Goal: Transaction & Acquisition: Purchase product/service

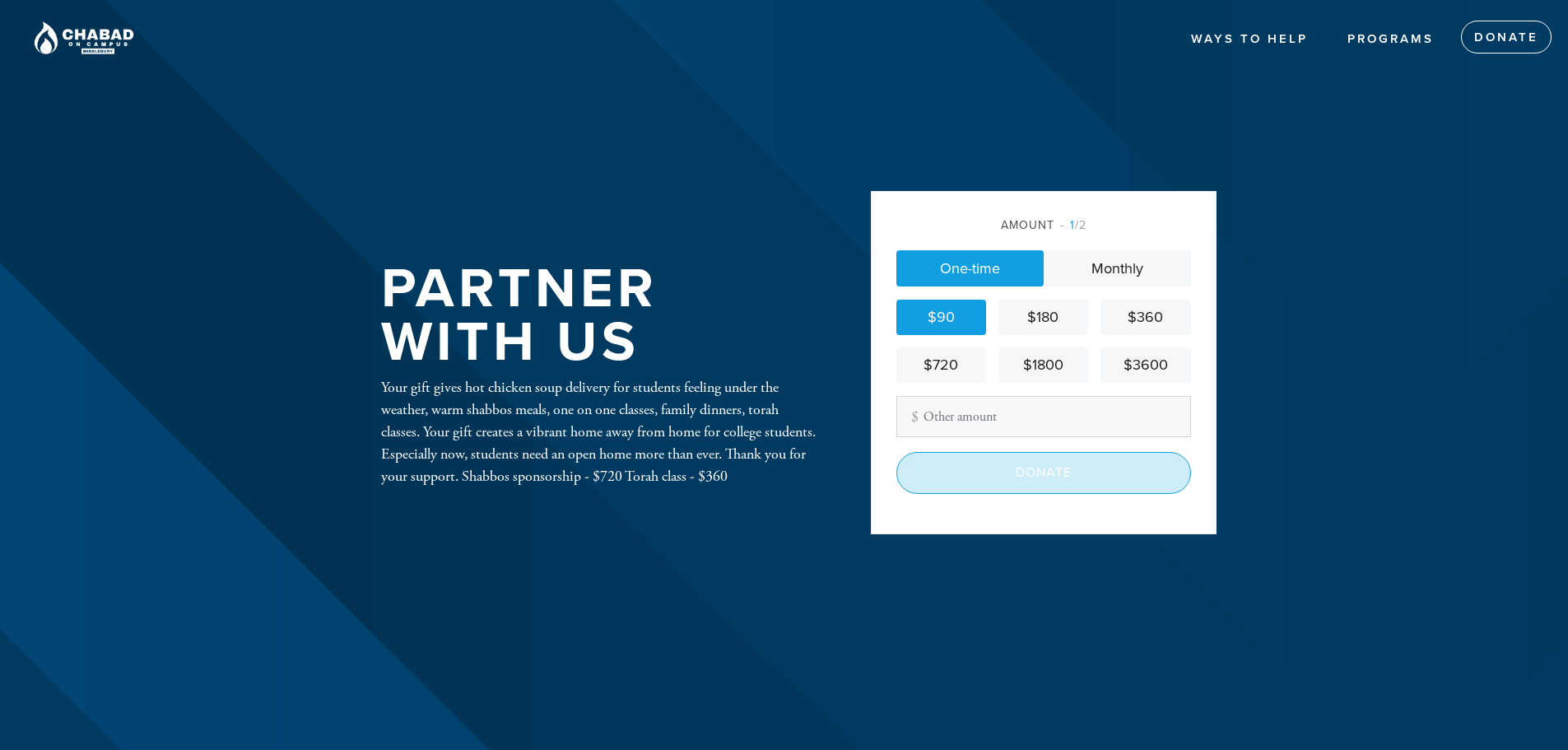
click at [1021, 473] on input "Donate" at bounding box center [1043, 472] width 295 height 41
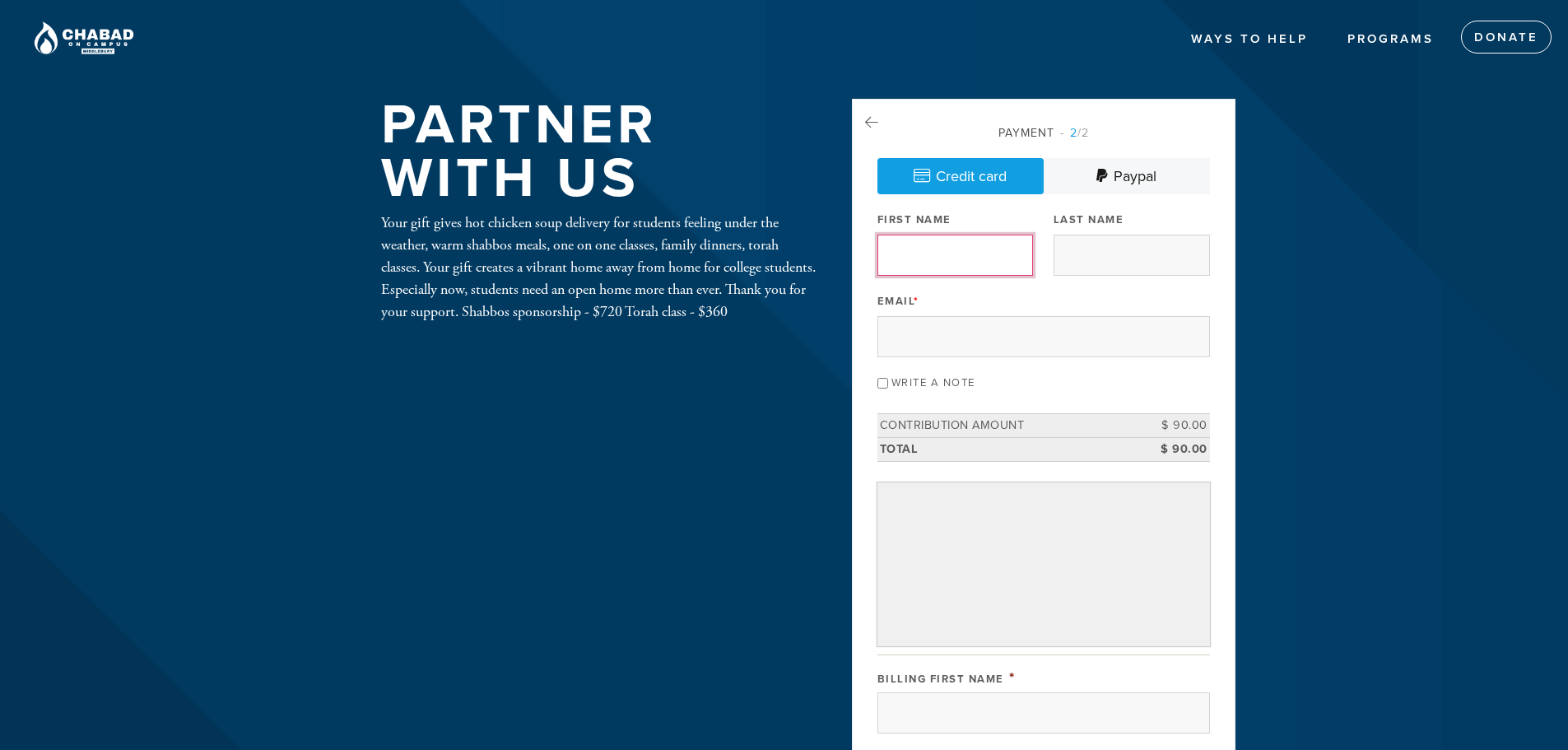
click at [982, 252] on input "First Name" at bounding box center [956, 254] width 156 height 41
type input "[PERSON_NAME]"
type input "[PERSON_NAME] MD"
type input "[EMAIL_ADDRESS][DOMAIN_NAME]"
type input "J"
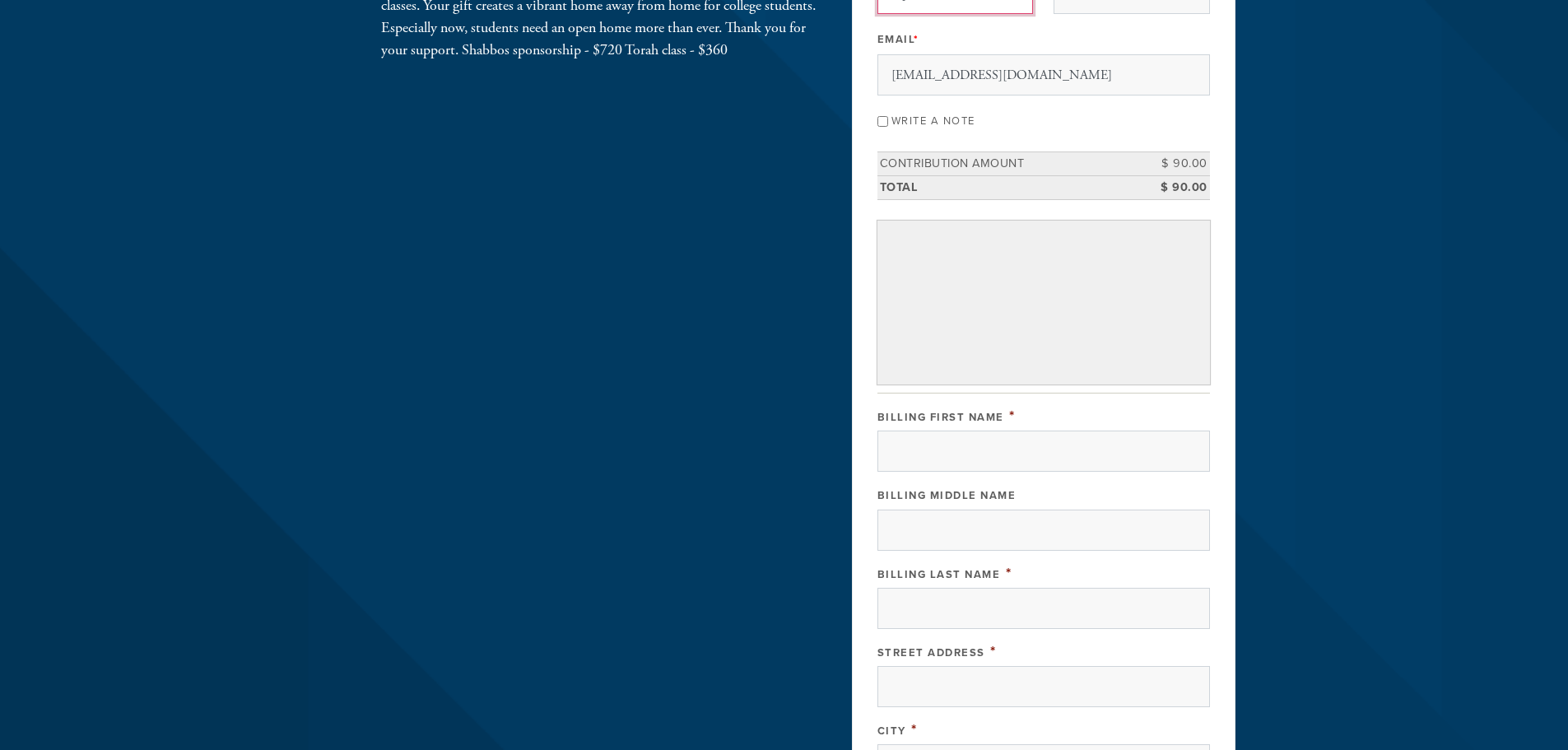
scroll to position [266, 0]
type input "Lipa"
click at [1106, 451] on input "Billing First Name" at bounding box center [1044, 447] width 333 height 41
type input "[PERSON_NAME]"
type input "[PERSON_NAME] MD"
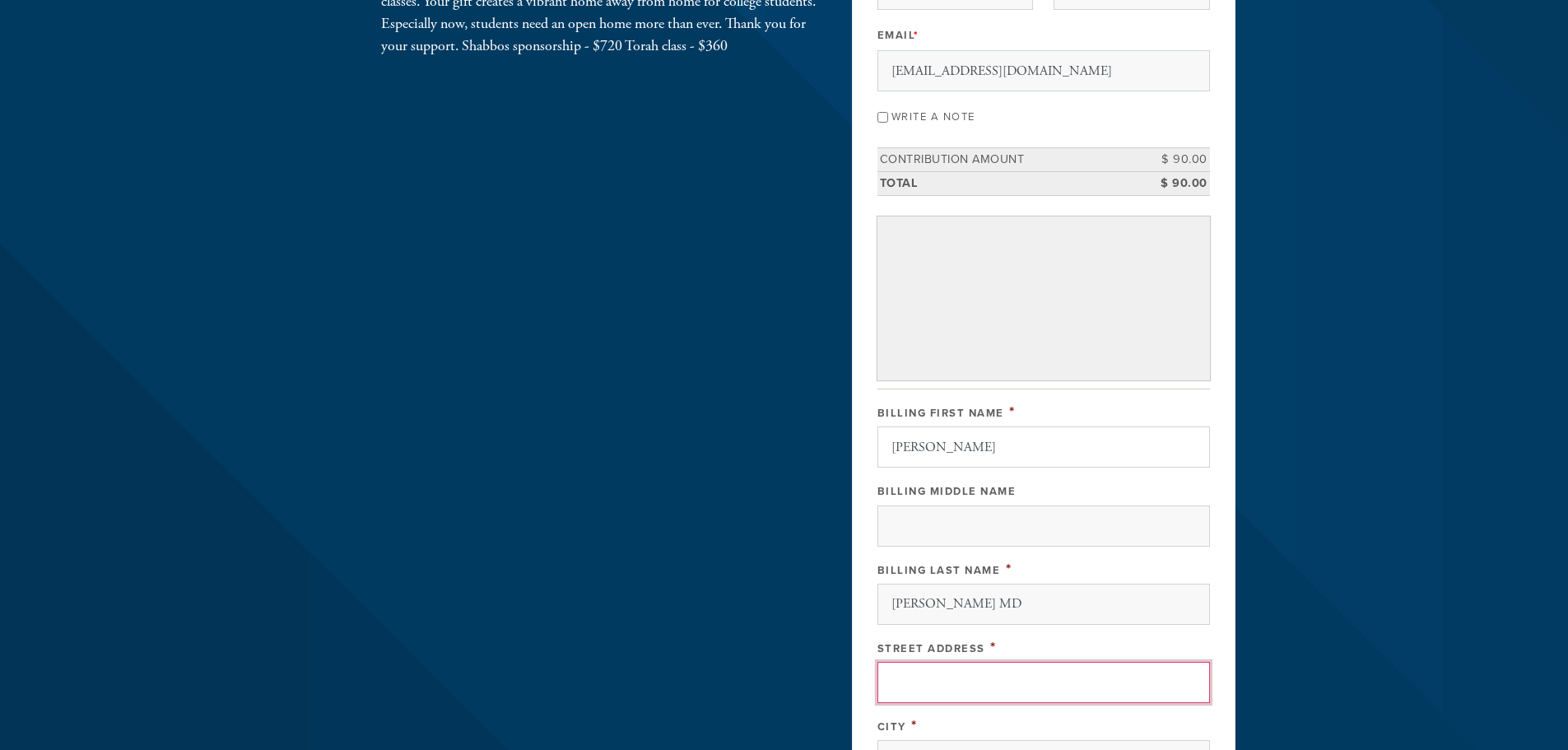
type input "[STREET_ADDRESS]"
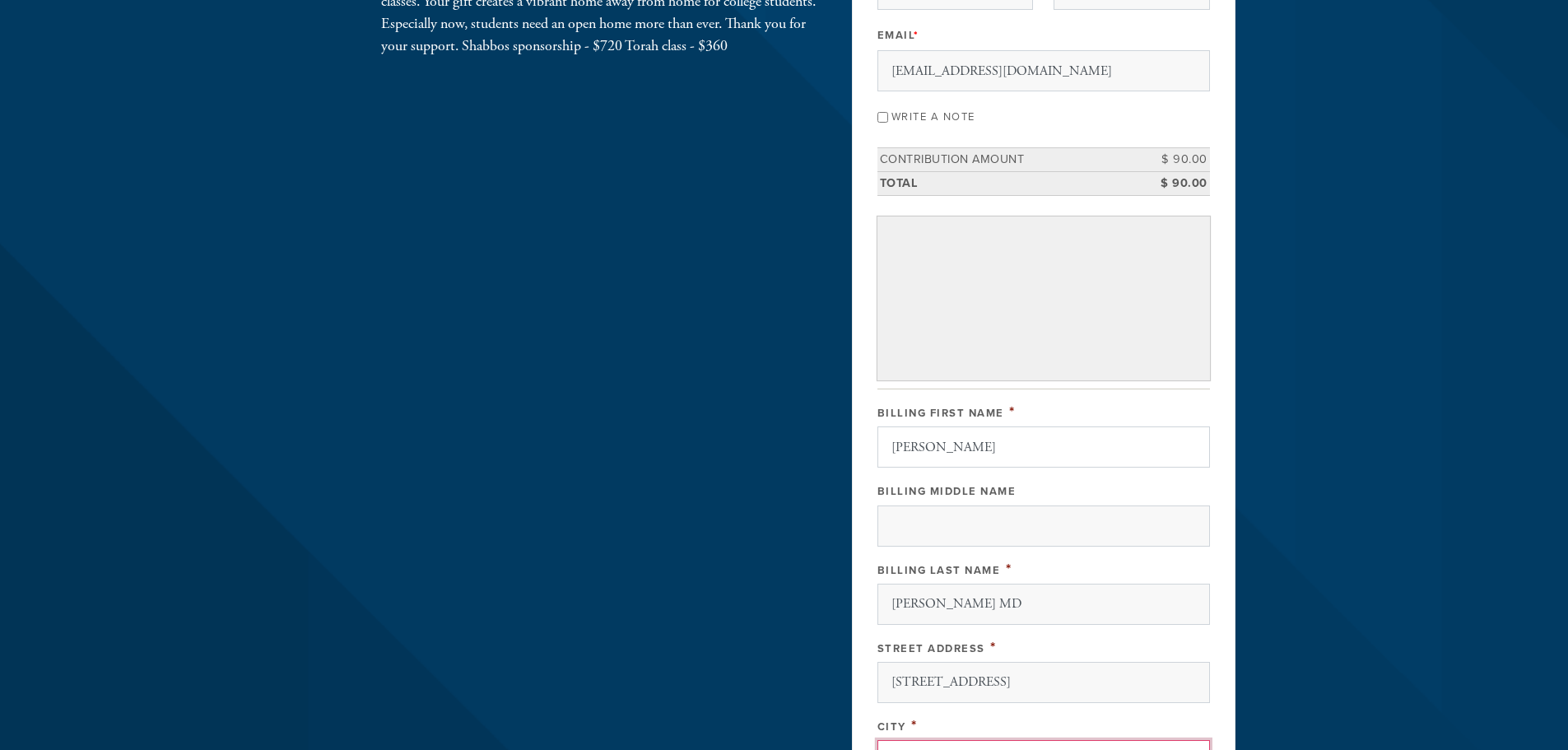
type input "[PERSON_NAME][GEOGRAPHIC_DATA]"
type input "VT"
type input "05471-3044"
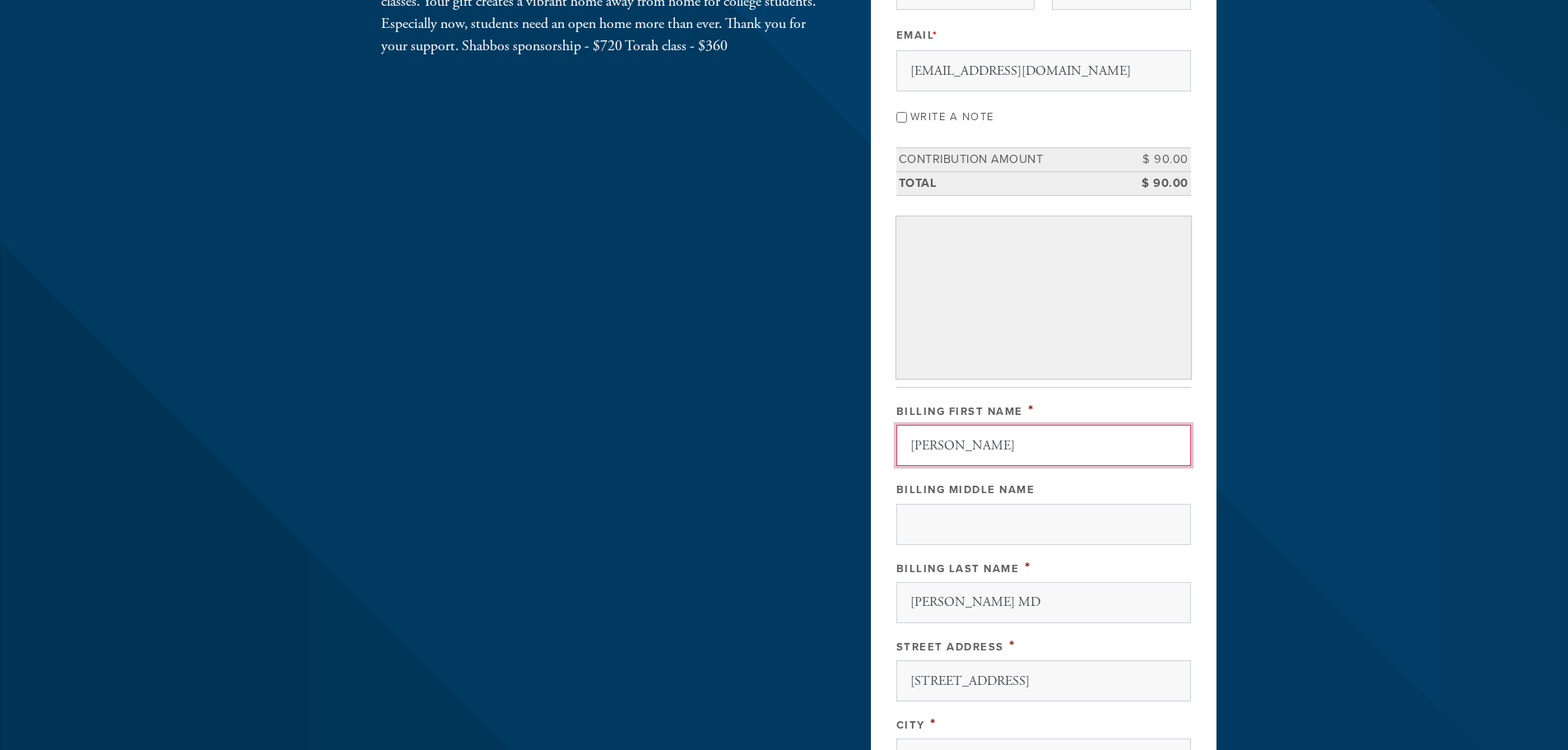
scroll to position [690, 0]
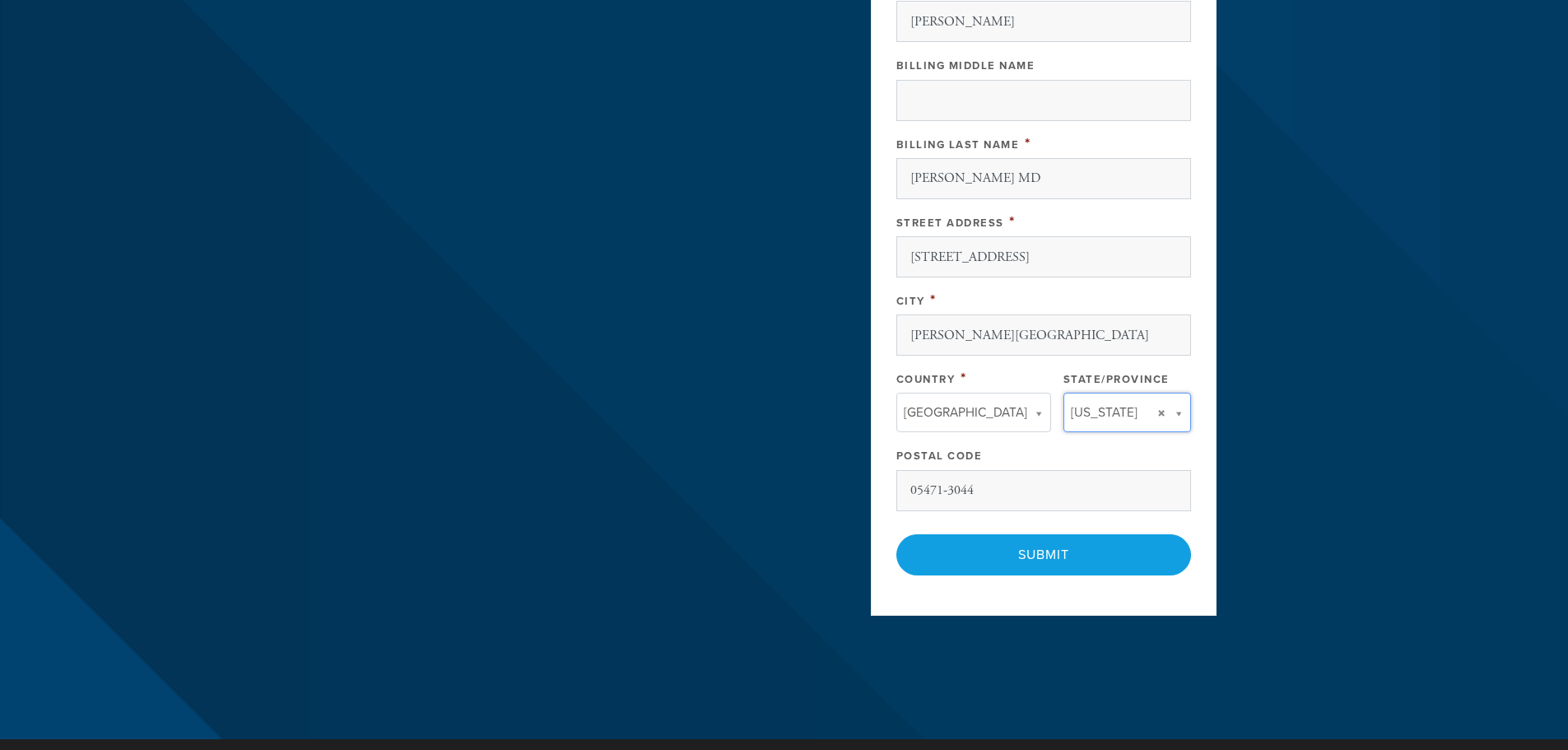
type input "VT"
type input "[GEOGRAPHIC_DATA]"
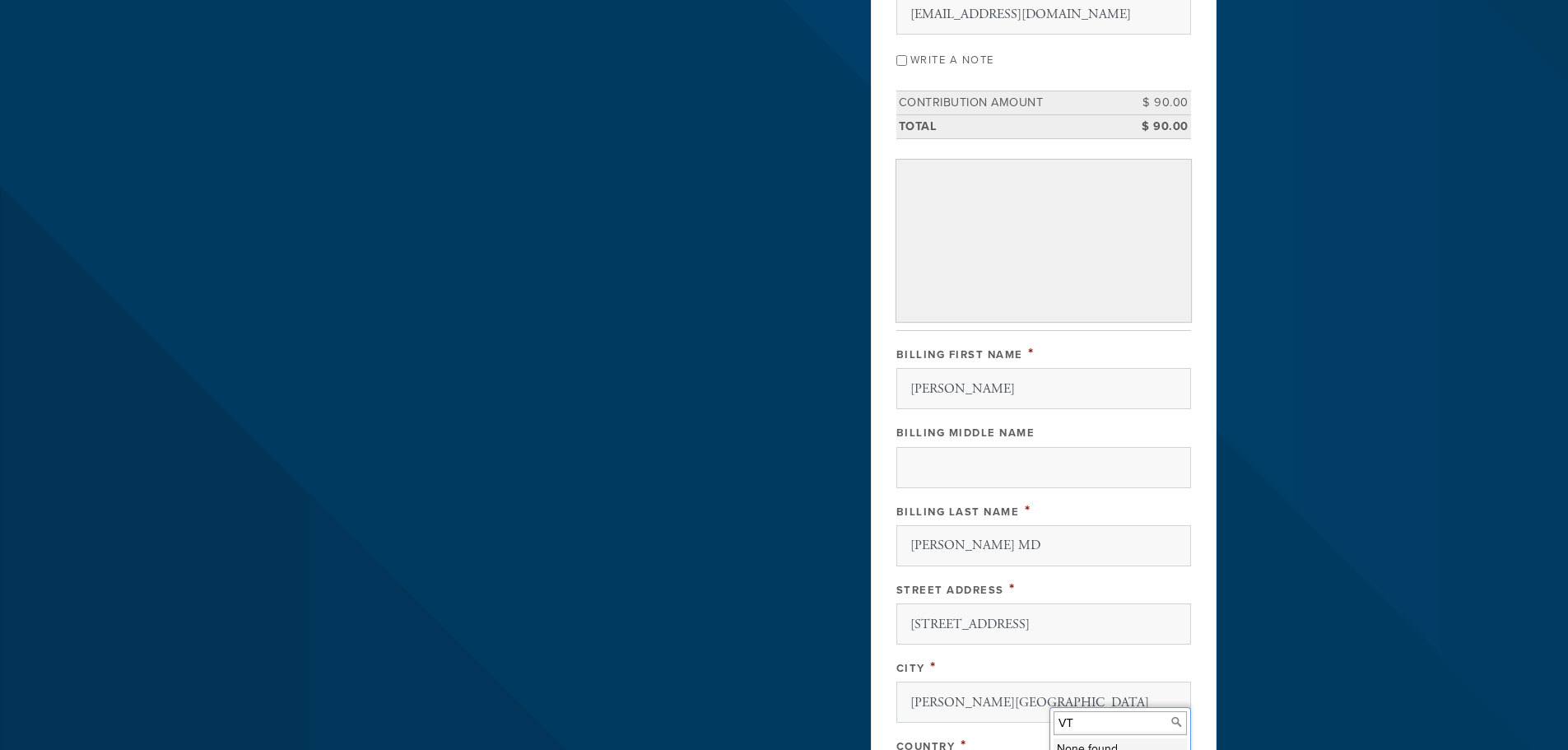
scroll to position [243, 0]
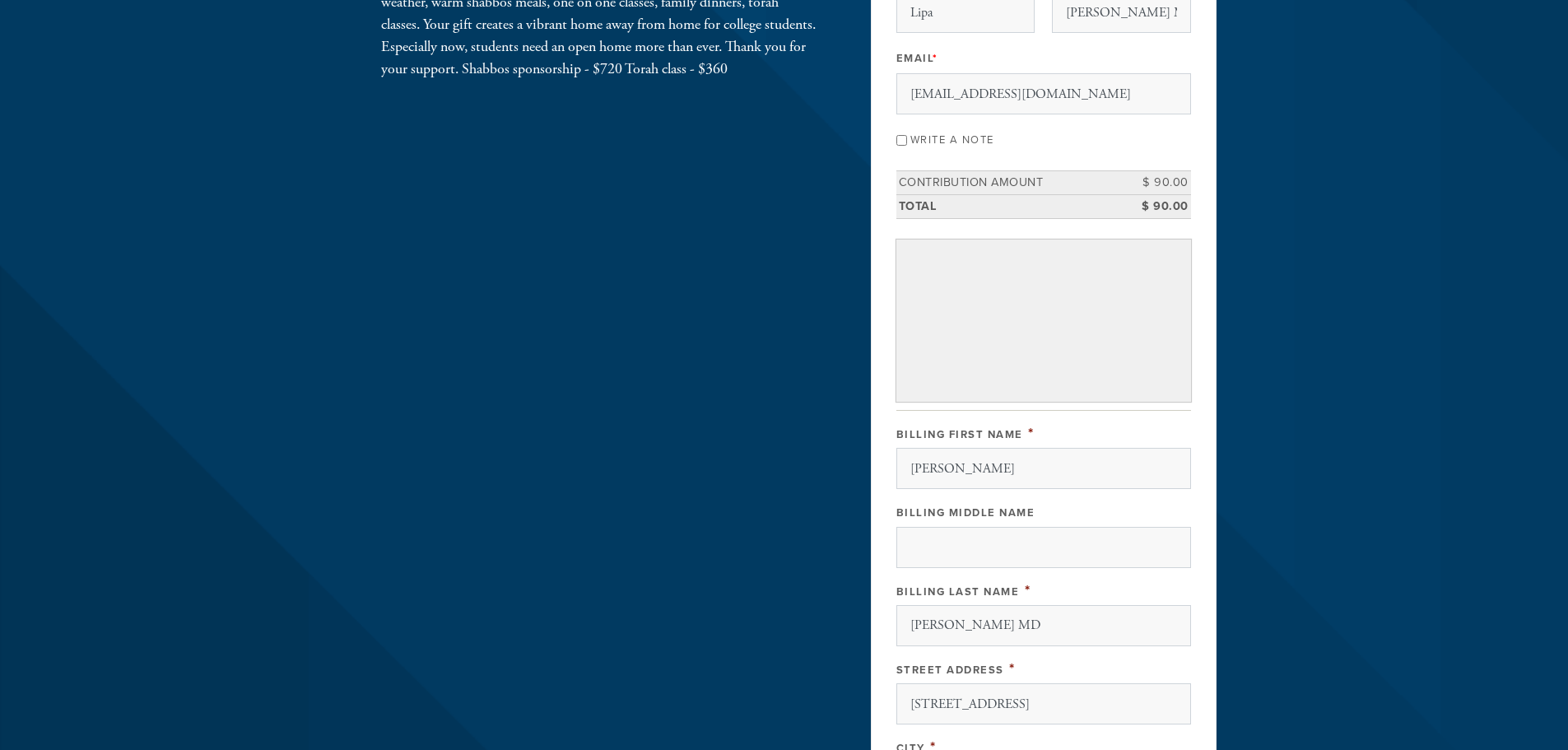
click at [896, 139] on input "Write a note" at bounding box center [901, 140] width 11 height 11
checkbox input "true"
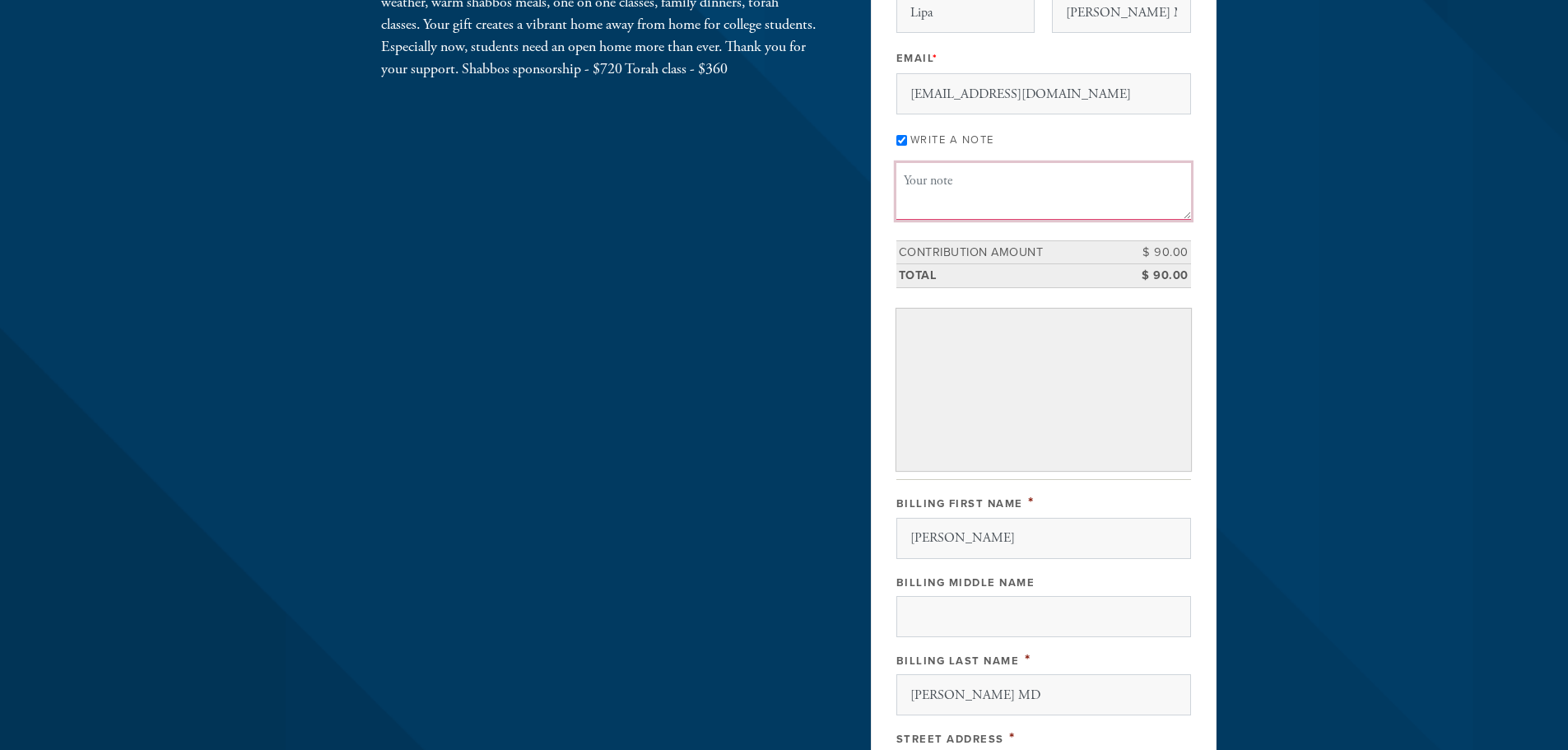
click at [929, 185] on textarea "Message or dedication" at bounding box center [1043, 191] width 295 height 56
click at [1058, 168] on textarea "Yizkor Donation in Memory of [PERSON_NAME] [PERSON_NAME] [PERSON_NAME] v'[PERSO…" at bounding box center [1043, 191] width 295 height 56
click at [1060, 170] on textarea "Yizkor Donation in Memory of [PERSON_NAME] [PERSON_NAME] [PERSON_NAME] v'[PERSO…" at bounding box center [1043, 191] width 295 height 56
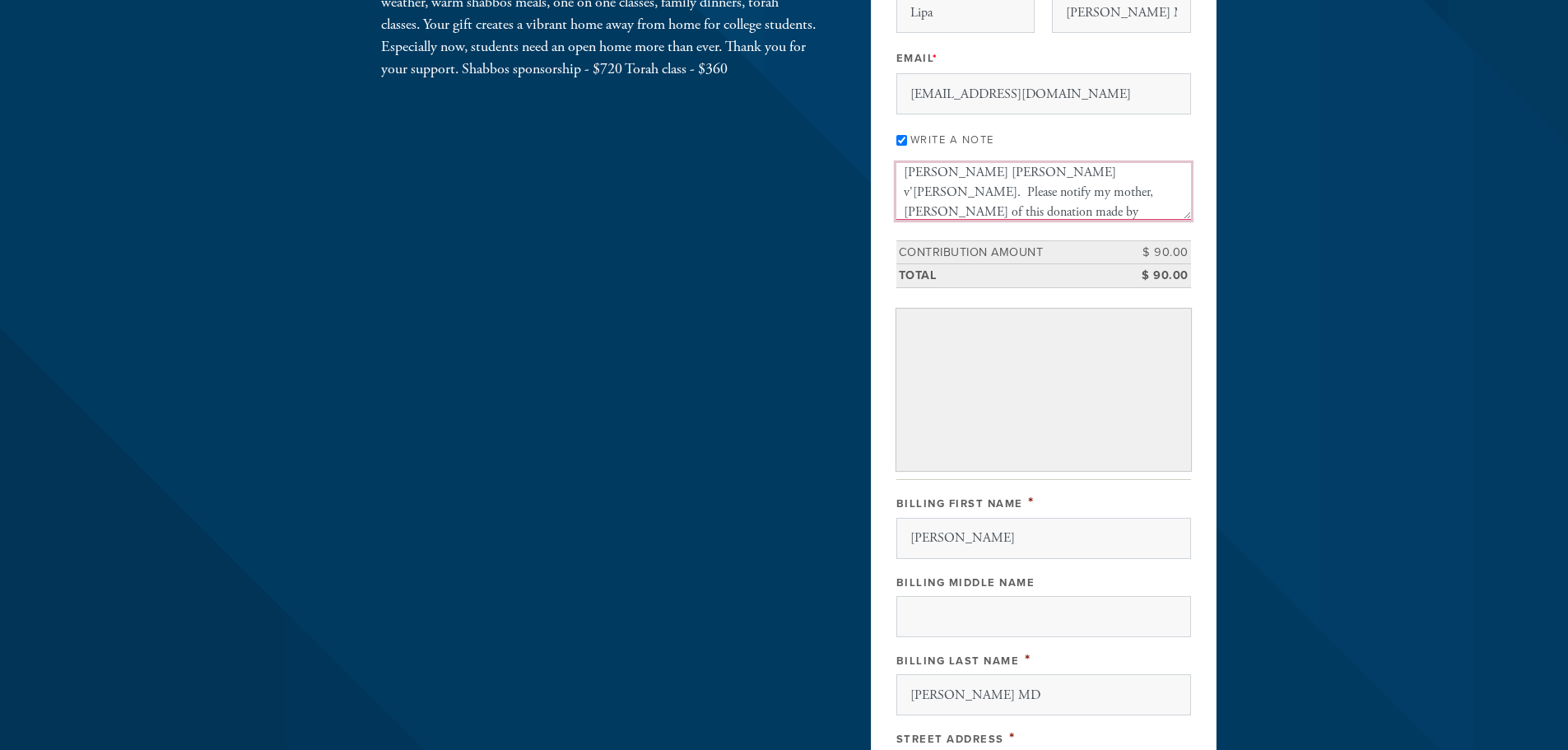
click at [948, 193] on textarea "Yizkor Donation in Memory of [PERSON_NAME] [PERSON_NAME] [PERSON_NAME] v'[PERSO…" at bounding box center [1043, 191] width 295 height 56
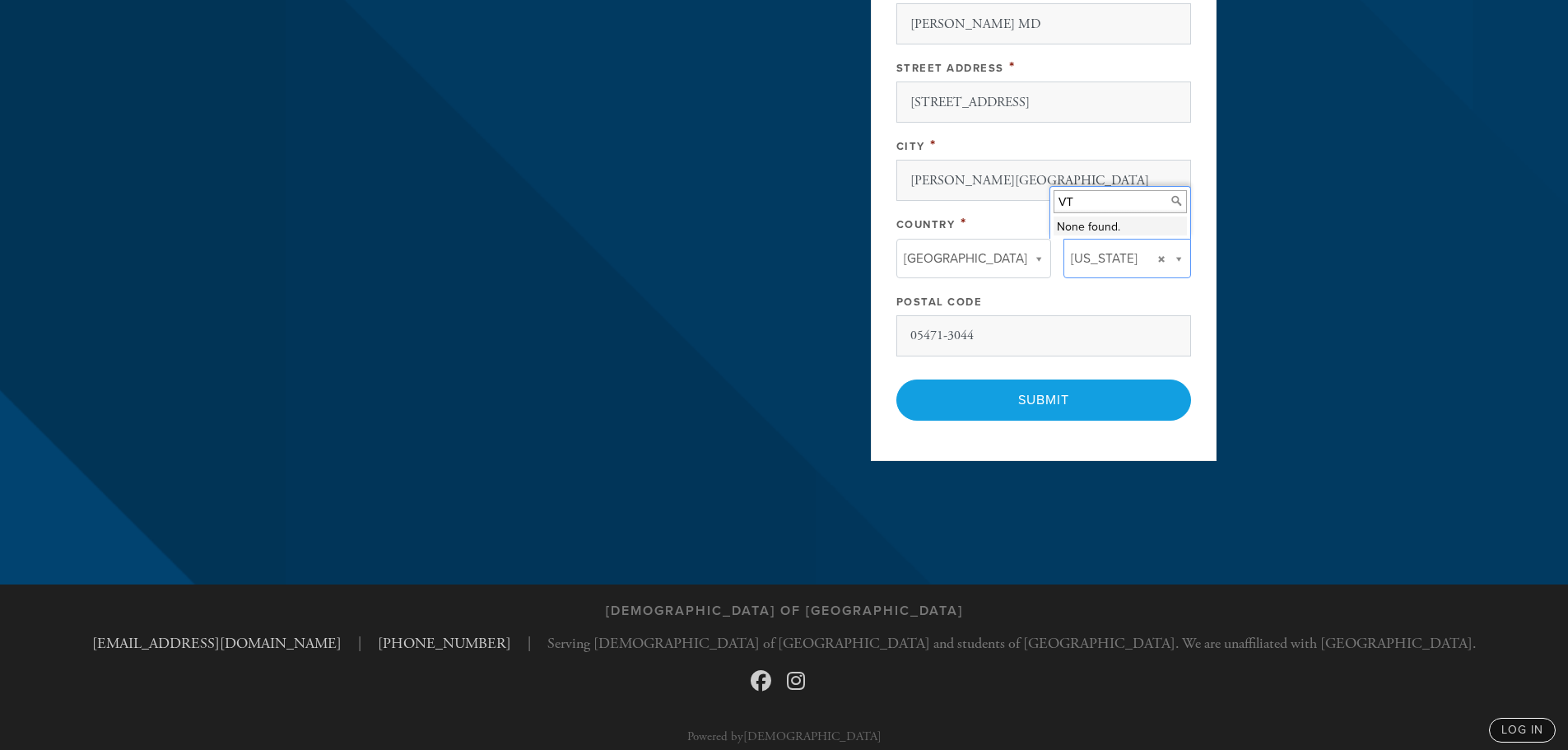
scroll to position [926, 0]
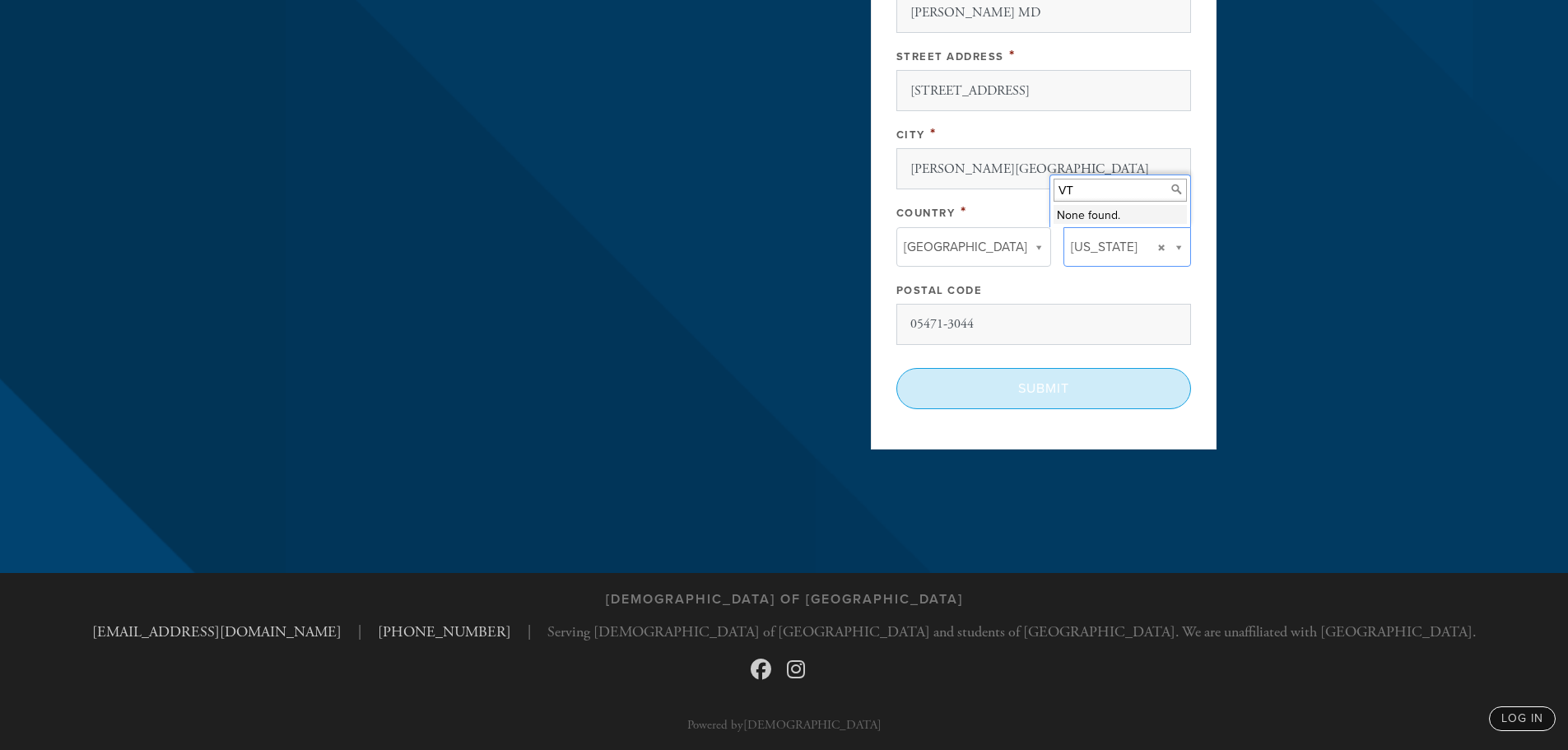
type textarea "Yizkor Donation in Memory of [PERSON_NAME] [PERSON_NAME] [PERSON_NAME] v'[PERSO…"
click at [1042, 391] on input "Submit" at bounding box center [1043, 388] width 295 height 41
click at [1057, 389] on input "Submit" at bounding box center [1043, 388] width 295 height 41
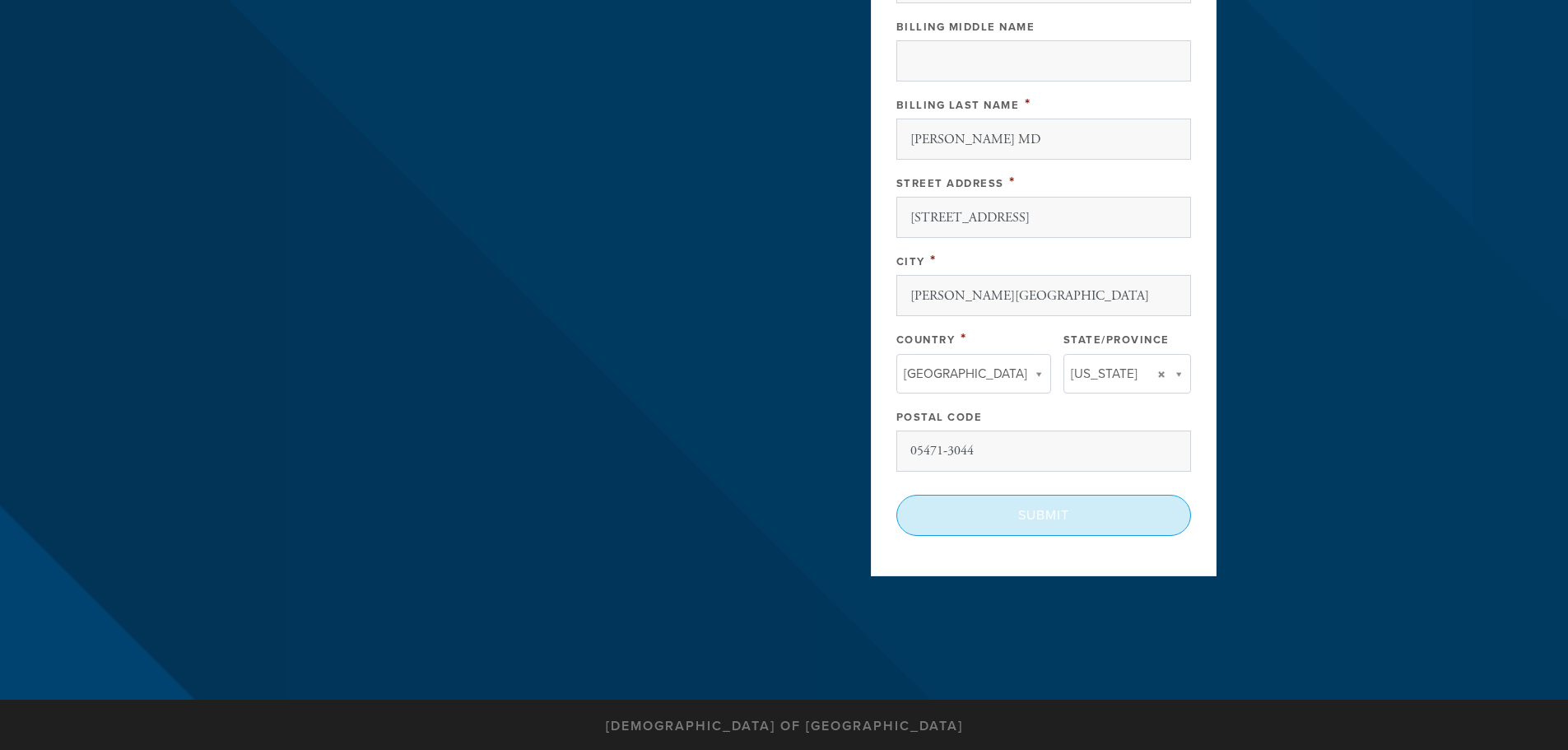
scroll to position [805, 0]
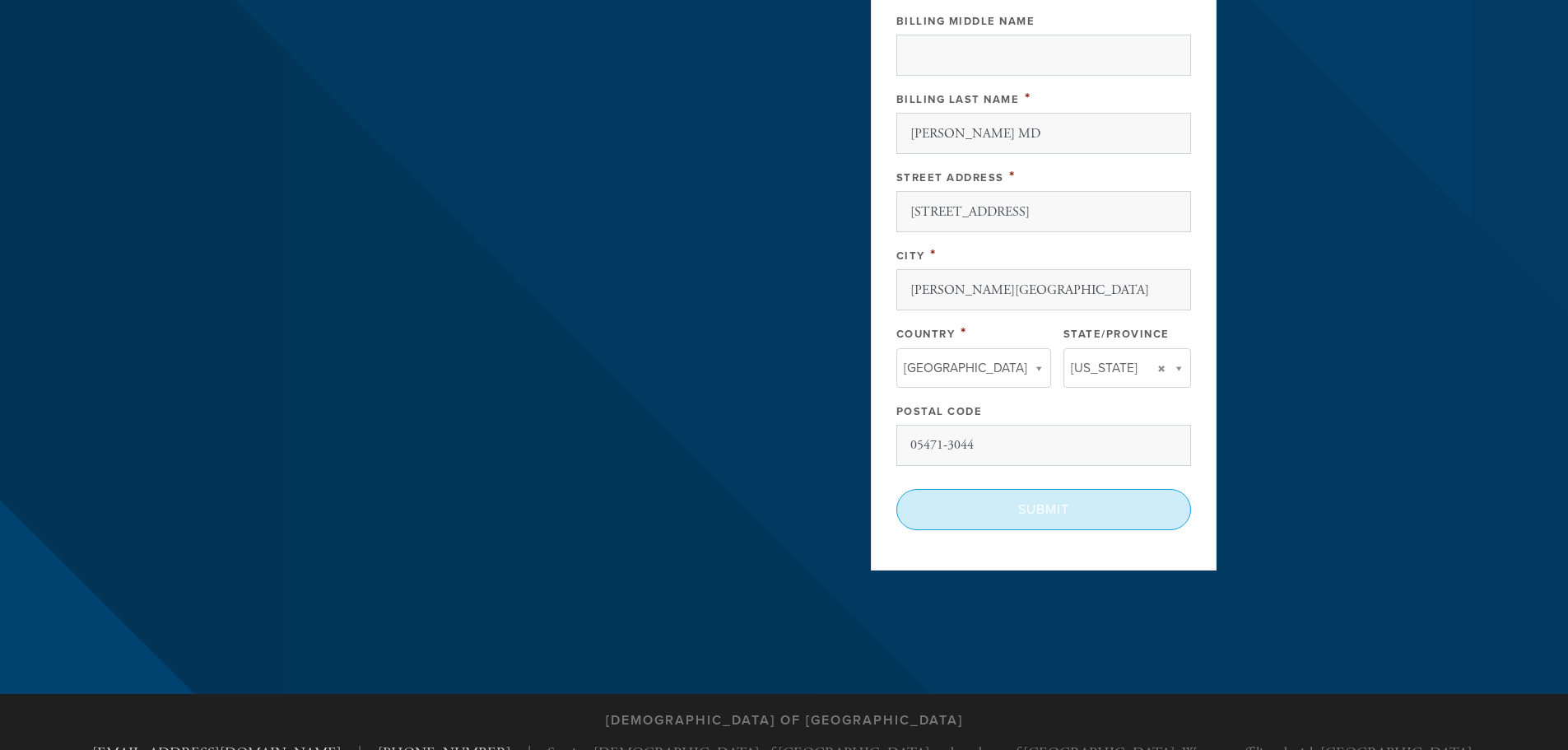
click at [1103, 504] on input "Submit" at bounding box center [1043, 509] width 295 height 41
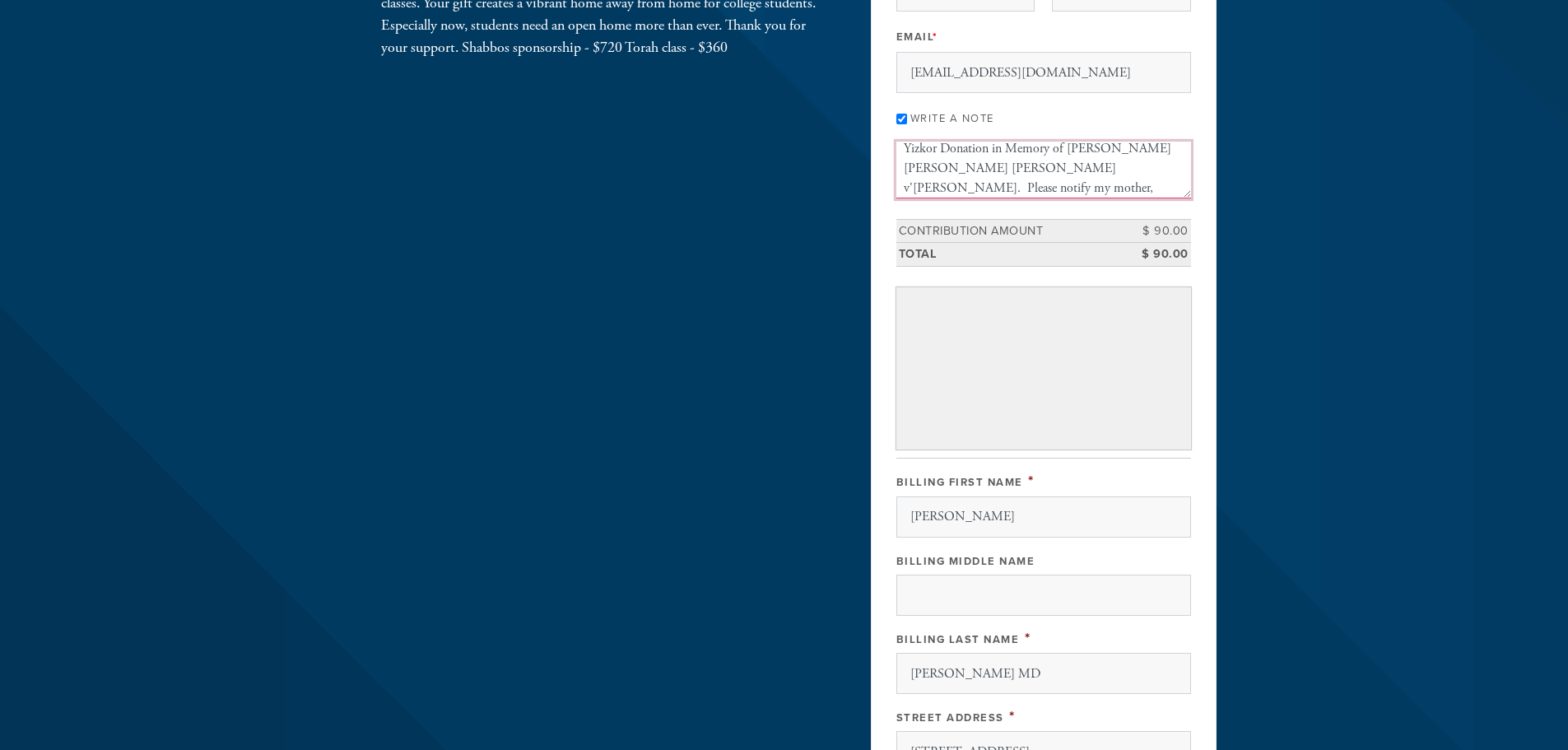
scroll to position [0, 0]
drag, startPoint x: 1156, startPoint y: 185, endPoint x: 899, endPoint y: 143, distance: 260.4
click at [899, 143] on textarea "Yizkor Donation in Memory of [PERSON_NAME] [PERSON_NAME] [PERSON_NAME] v'[PERSO…" at bounding box center [1043, 170] width 295 height 56
